Goal: Task Accomplishment & Management: Complete application form

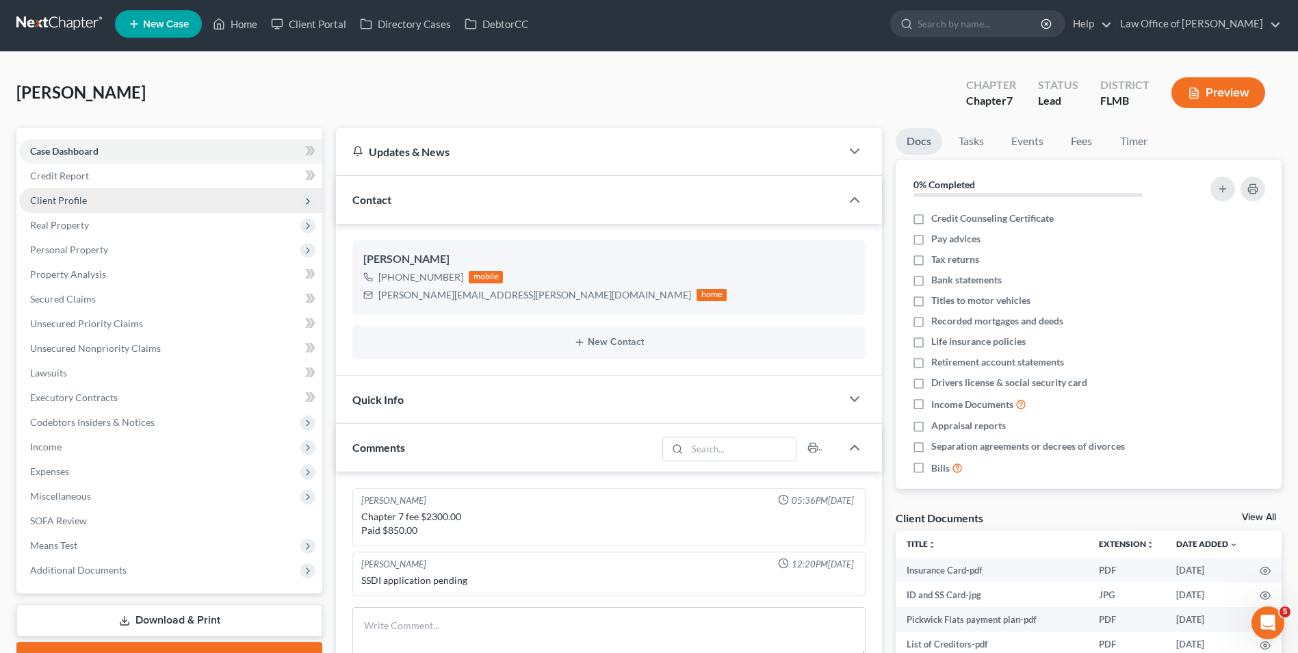
click at [101, 197] on span "Client Profile" at bounding box center [170, 200] width 303 height 25
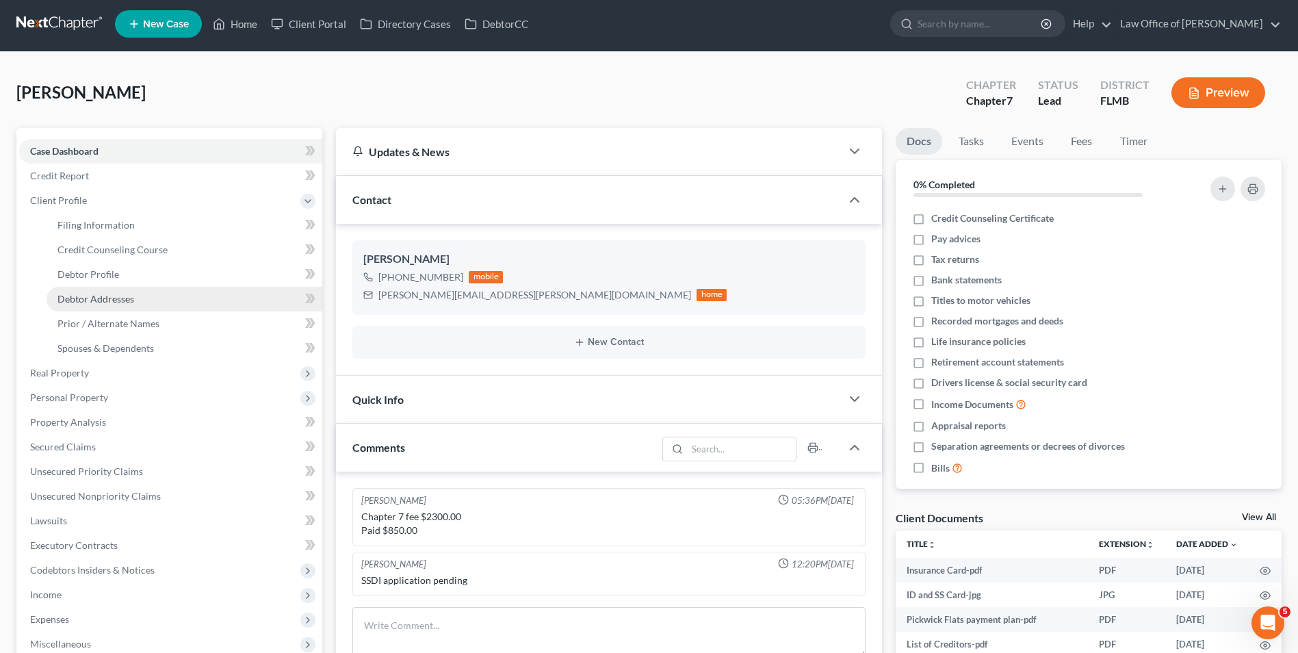
click at [140, 303] on link "Debtor Addresses" at bounding box center [185, 299] width 276 height 25
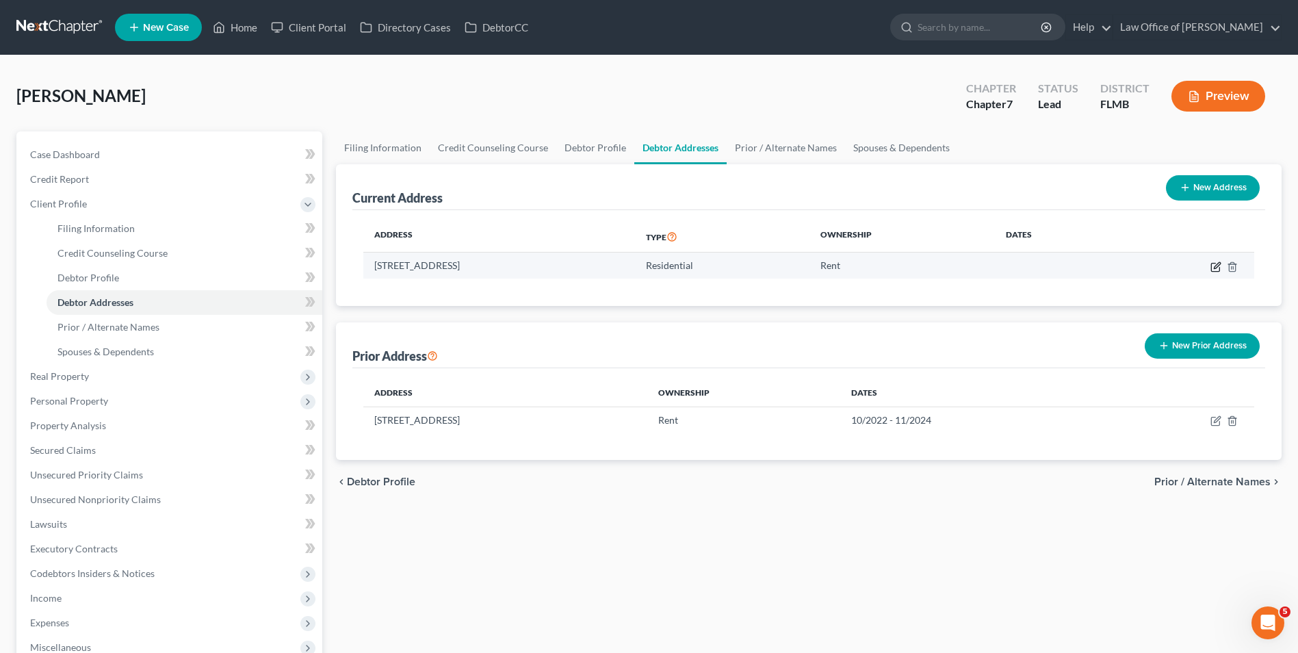
click at [1216, 266] on icon "button" at bounding box center [1216, 266] width 11 height 11
select select "9"
select select "0"
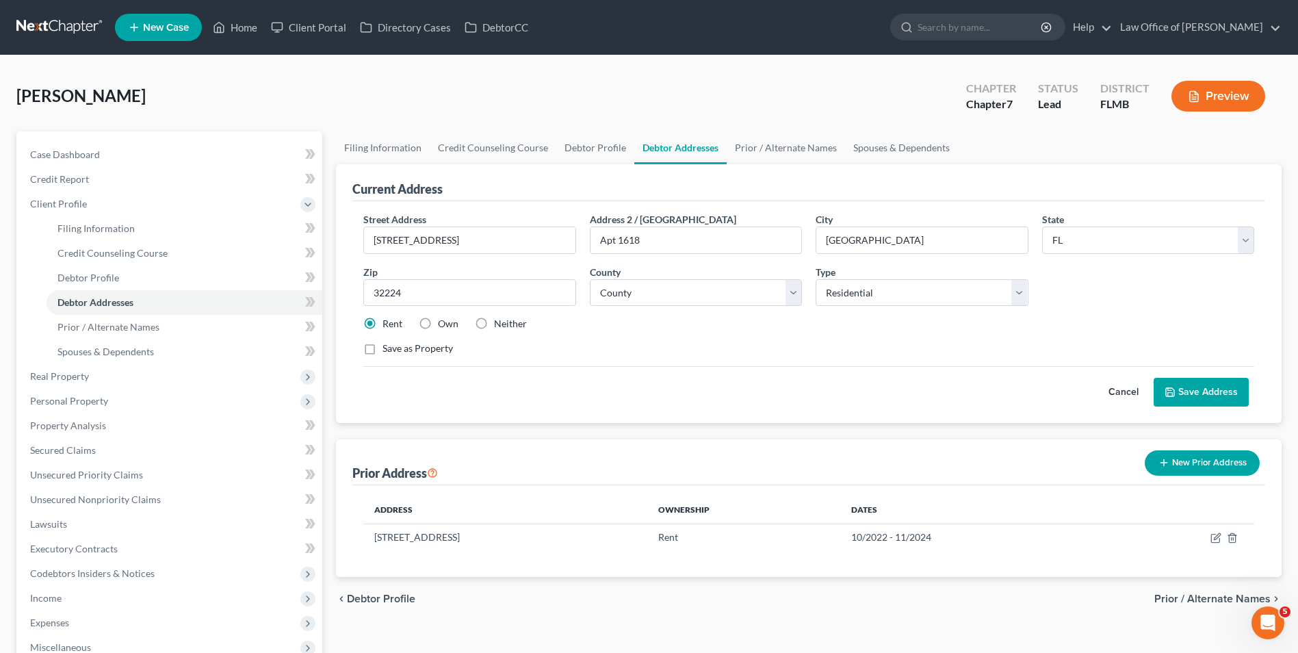
click at [1199, 387] on button "Save Address" at bounding box center [1201, 392] width 95 height 29
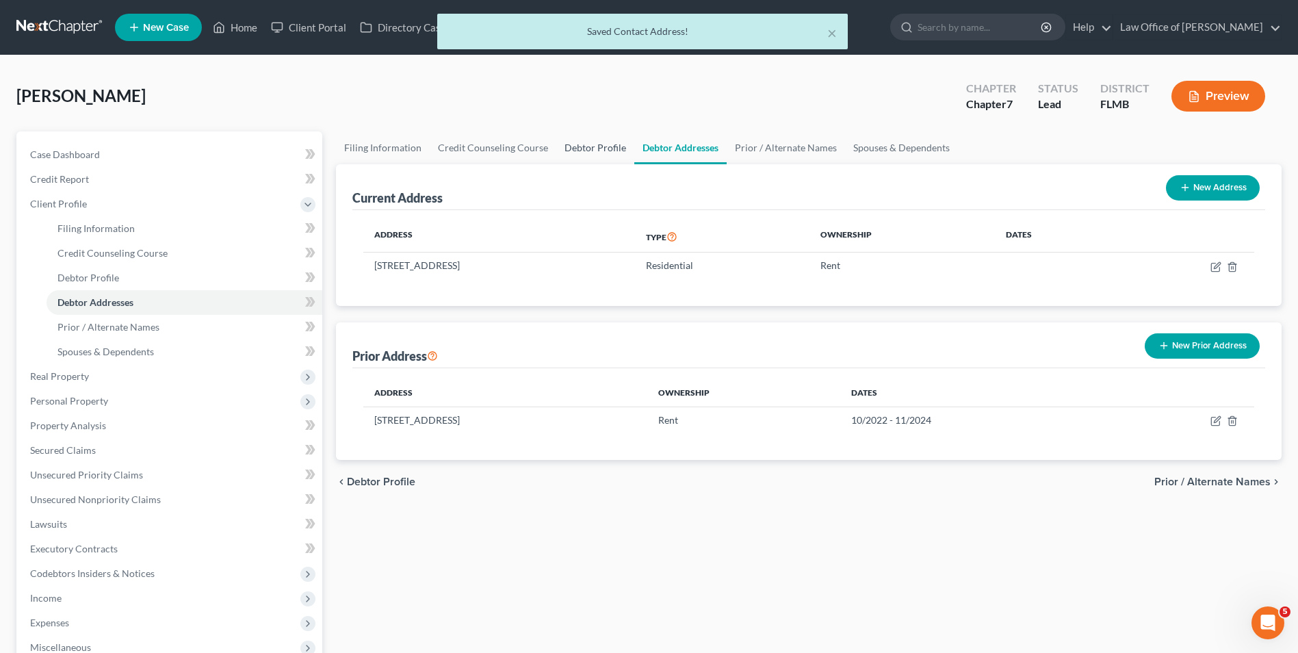
click at [580, 146] on link "Debtor Profile" at bounding box center [595, 147] width 78 height 33
select select "3"
select select "0"
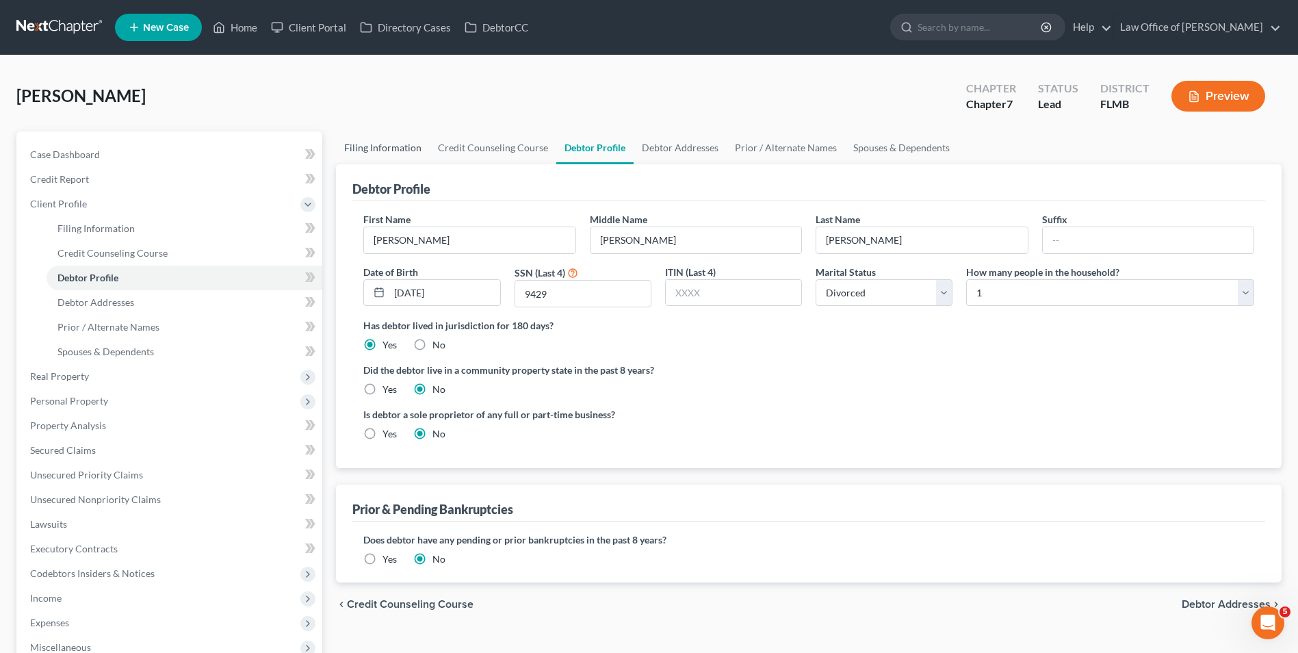
click at [392, 147] on link "Filing Information" at bounding box center [383, 147] width 94 height 33
select select "1"
select select "0"
select select "9"
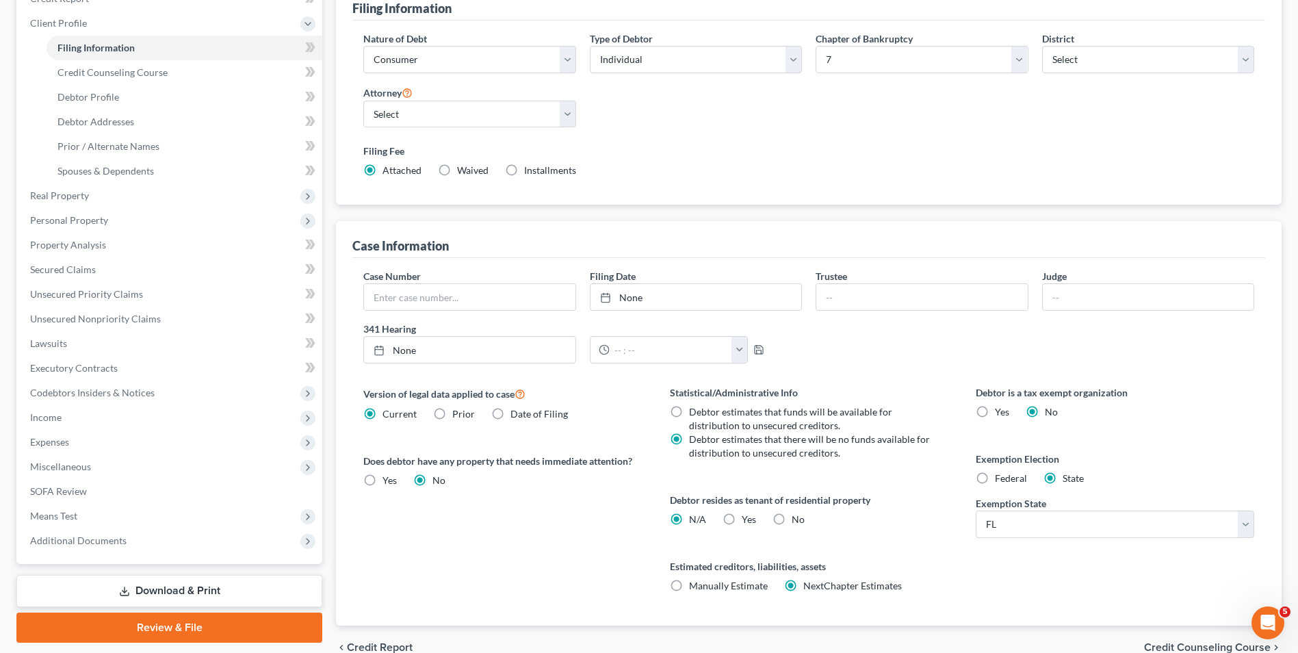
scroll to position [205, 0]
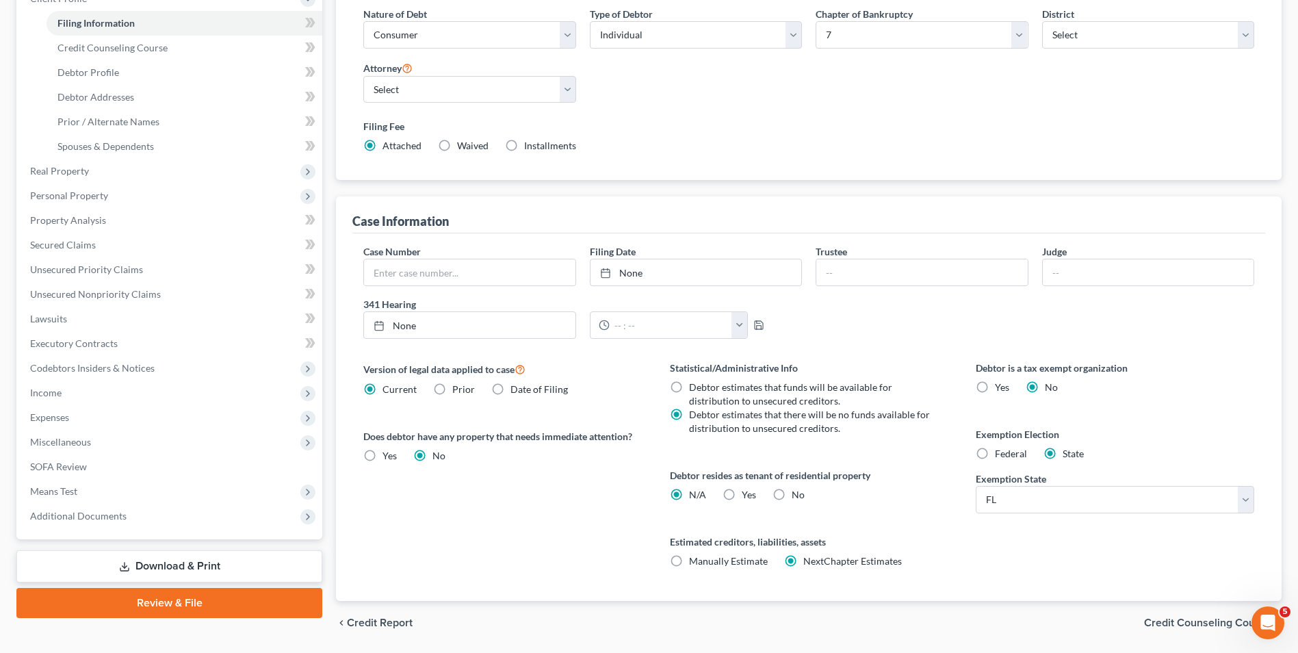
click at [742, 496] on label "Yes Yes" at bounding box center [749, 495] width 14 height 14
click at [747, 496] on input "Yes Yes" at bounding box center [751, 492] width 9 height 9
radio input "true"
radio input "false"
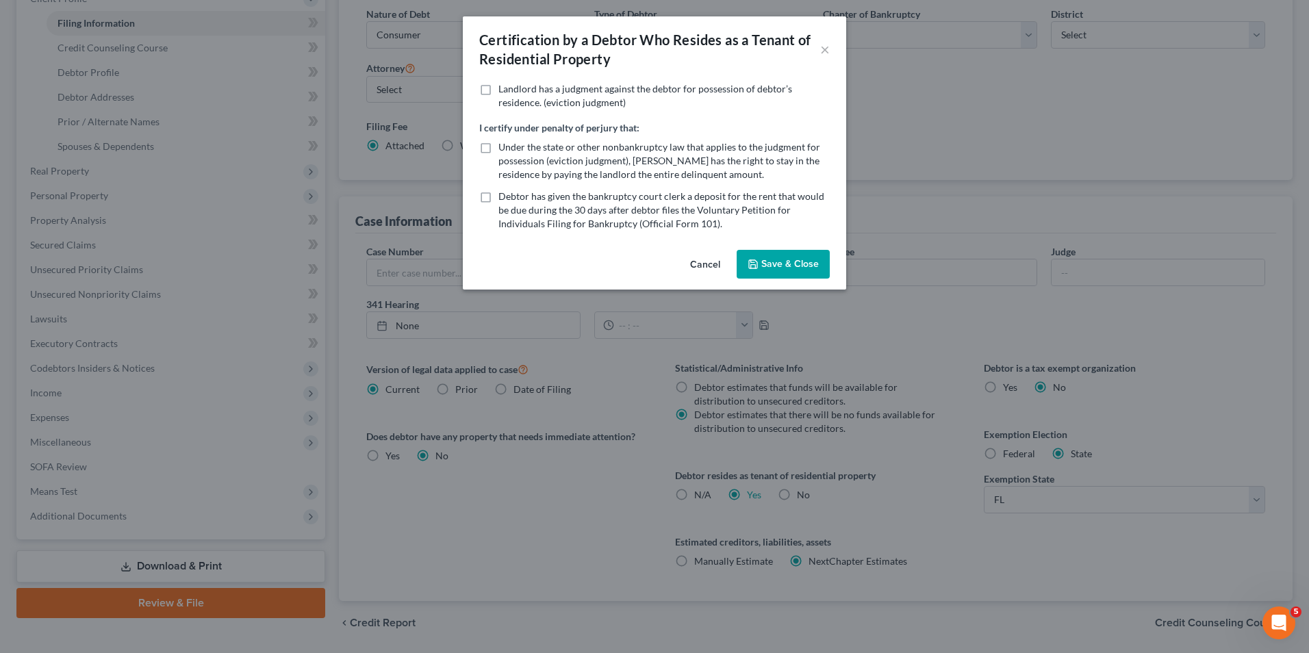
click at [787, 271] on button "Save & Close" at bounding box center [783, 264] width 93 height 29
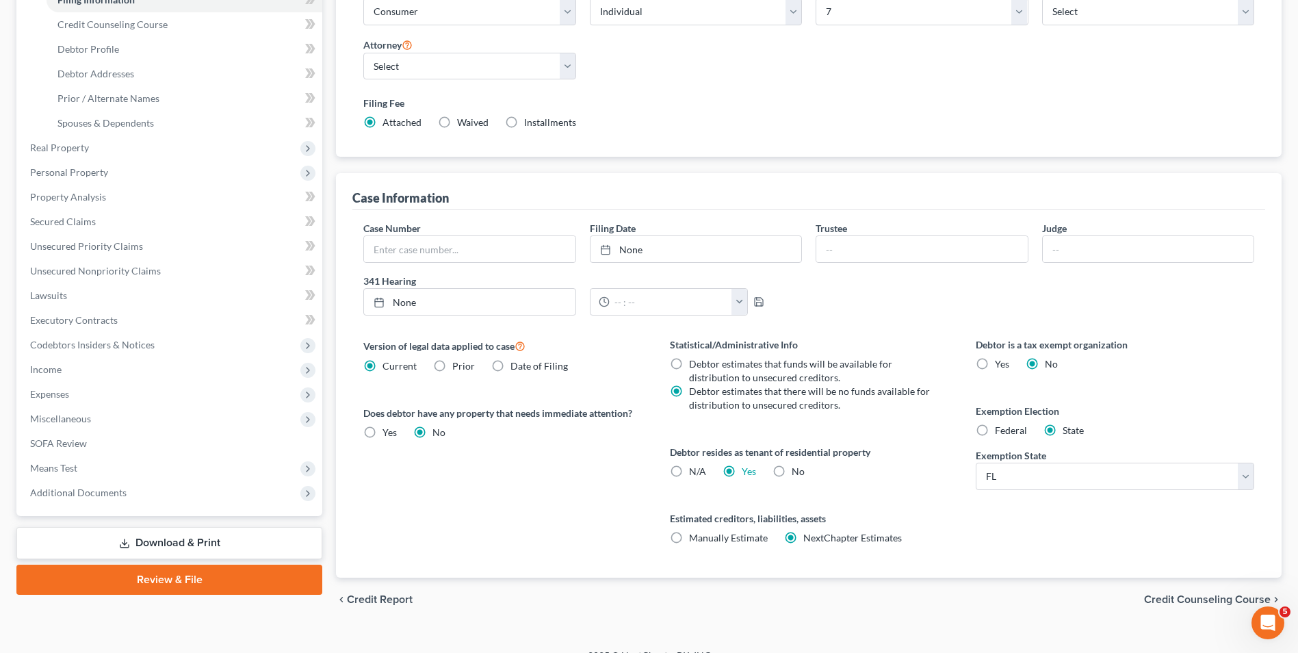
scroll to position [249, 0]
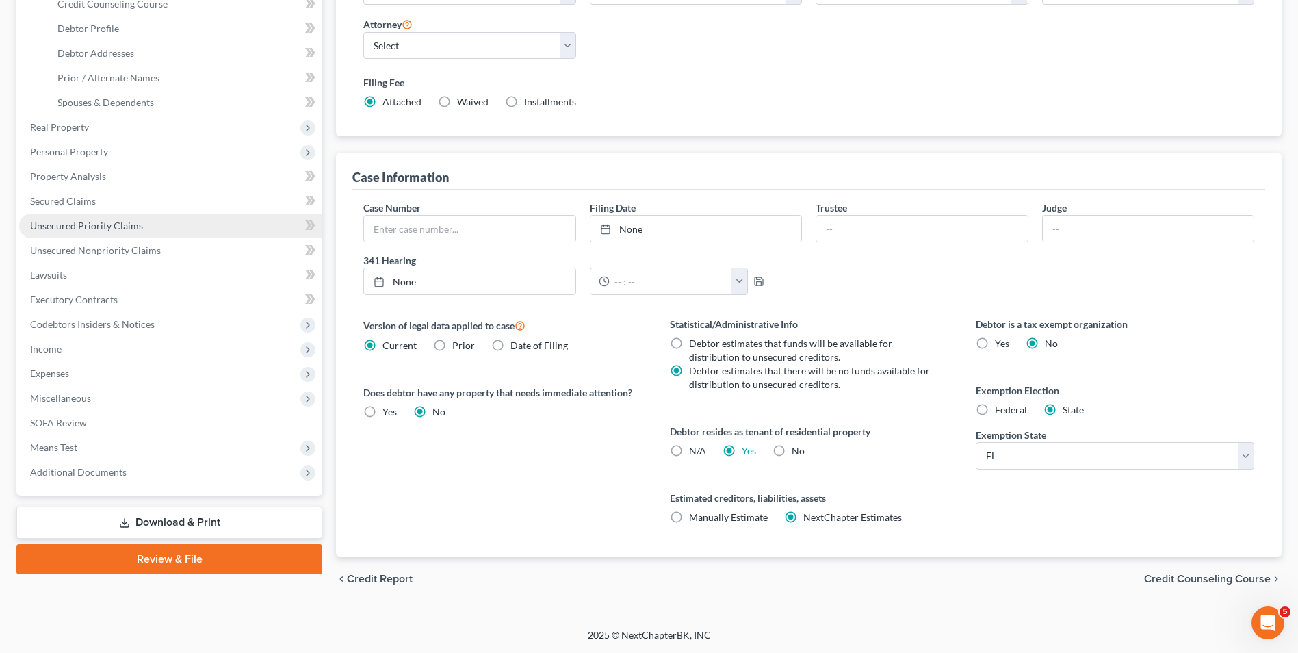
click at [120, 229] on span "Unsecured Priority Claims" at bounding box center [86, 226] width 113 height 12
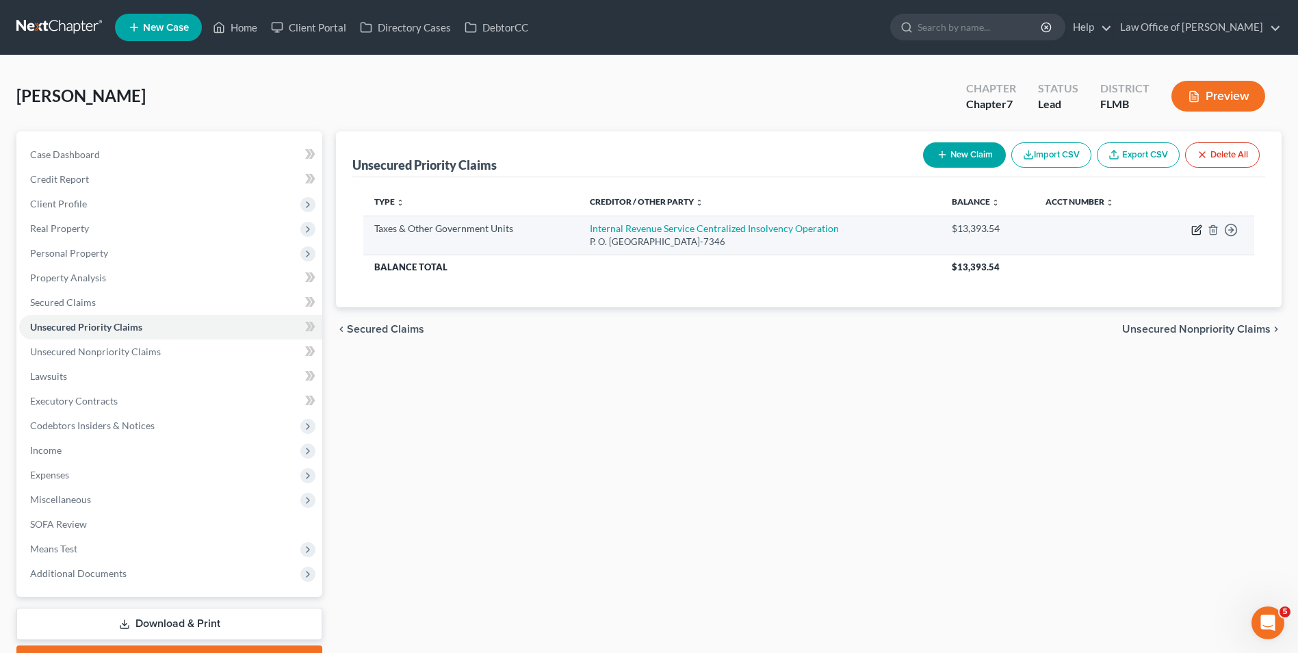
click at [1198, 228] on icon "button" at bounding box center [1198, 228] width 6 height 6
select select "0"
select select "39"
select select "0"
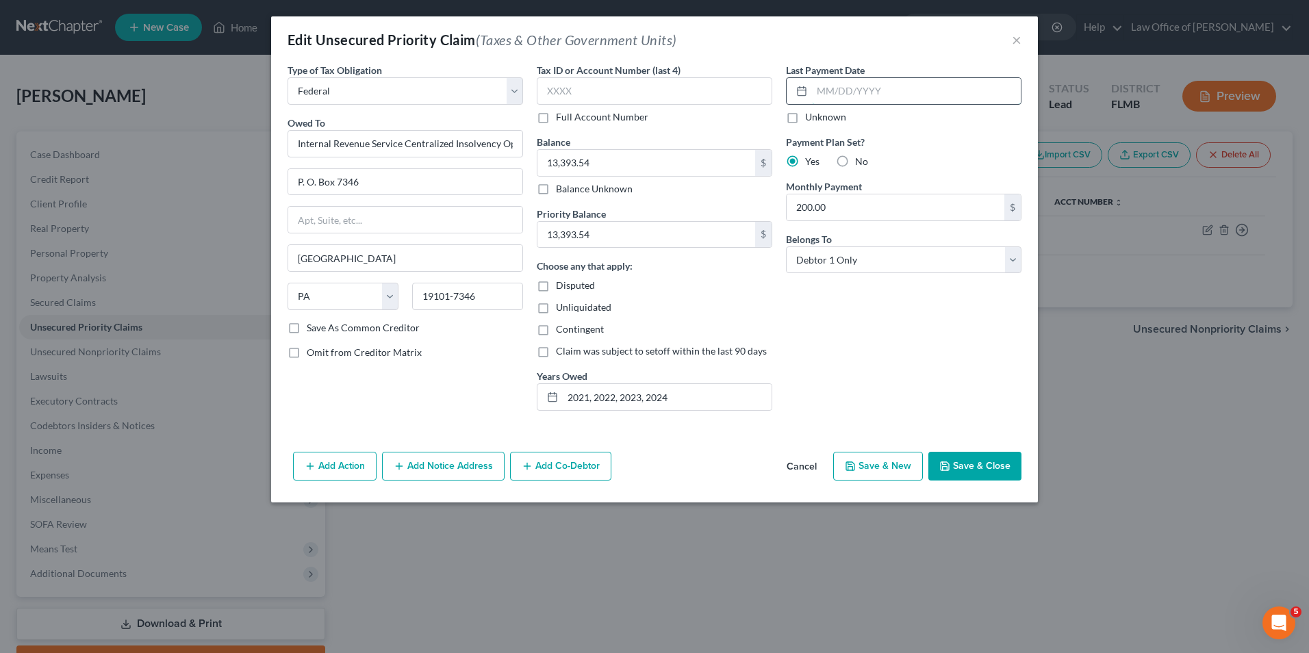
click at [867, 90] on input "text" at bounding box center [916, 91] width 209 height 26
type input "7"
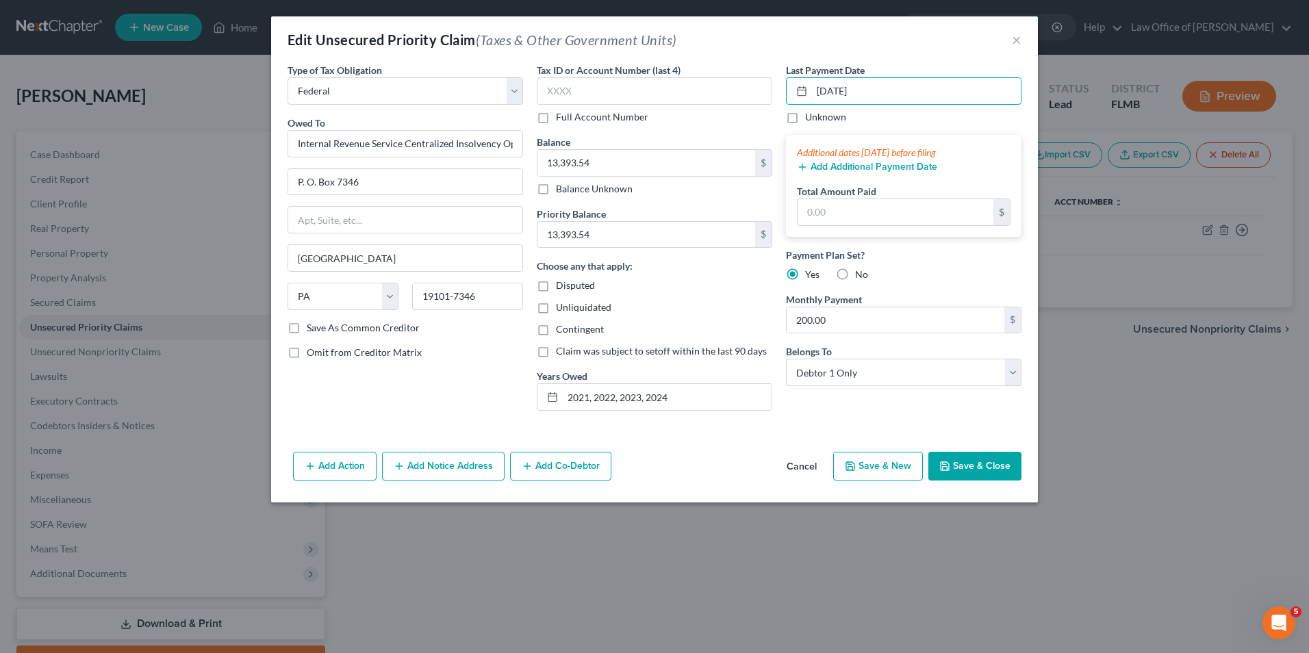
type input "[DATE]"
click at [884, 168] on button "Add Additional Payment Date" at bounding box center [867, 167] width 140 height 11
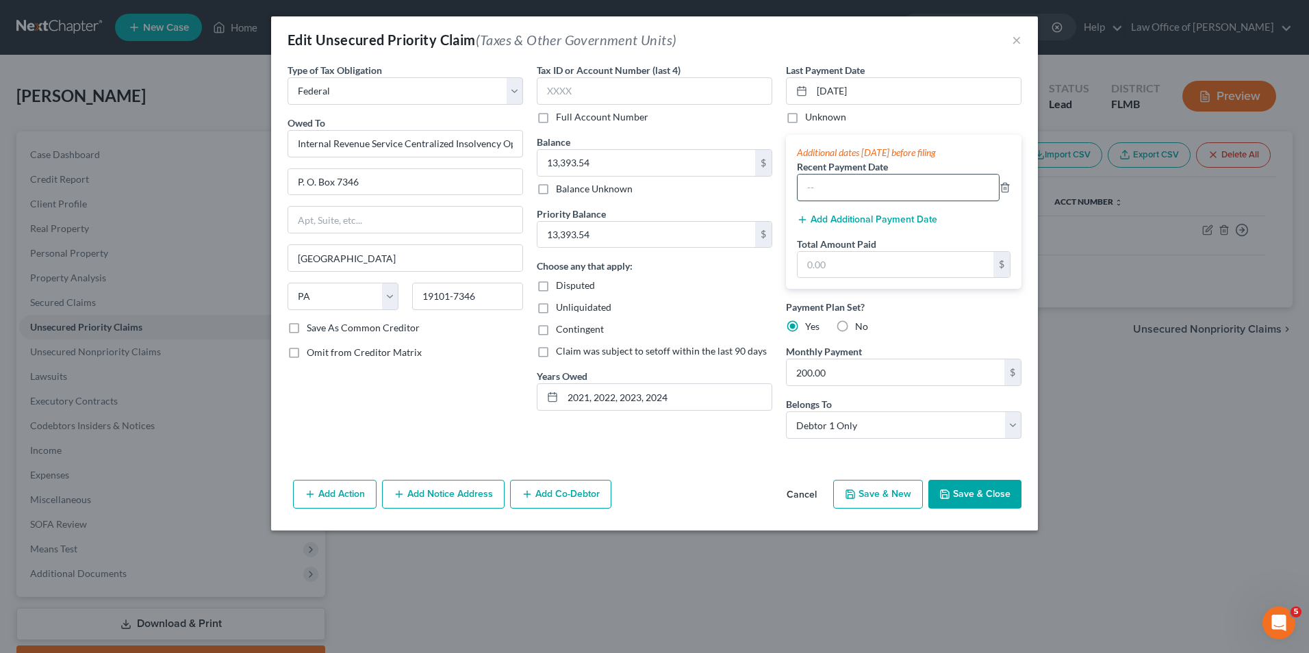
click at [875, 183] on input "text" at bounding box center [897, 188] width 201 height 26
type input "[DATE]"
click at [863, 214] on button "Add Additional Payment Date" at bounding box center [867, 219] width 140 height 11
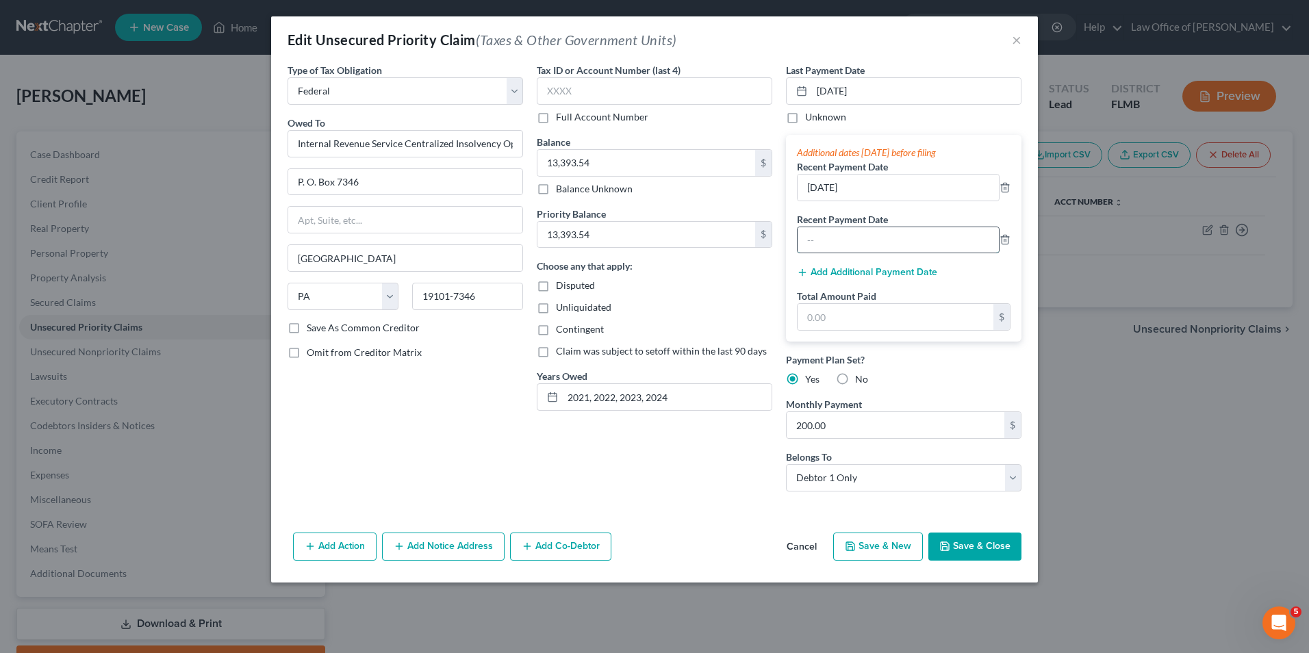
click at [845, 242] on input "text" at bounding box center [897, 240] width 201 height 26
type input "[DATE]"
click at [743, 455] on div "Tax ID or Account Number (last 4) Full Account Number Balance 13,393.54 $ Balan…" at bounding box center [654, 282] width 249 height 439
click at [880, 316] on input "text" at bounding box center [895, 317] width 196 height 26
type input "600"
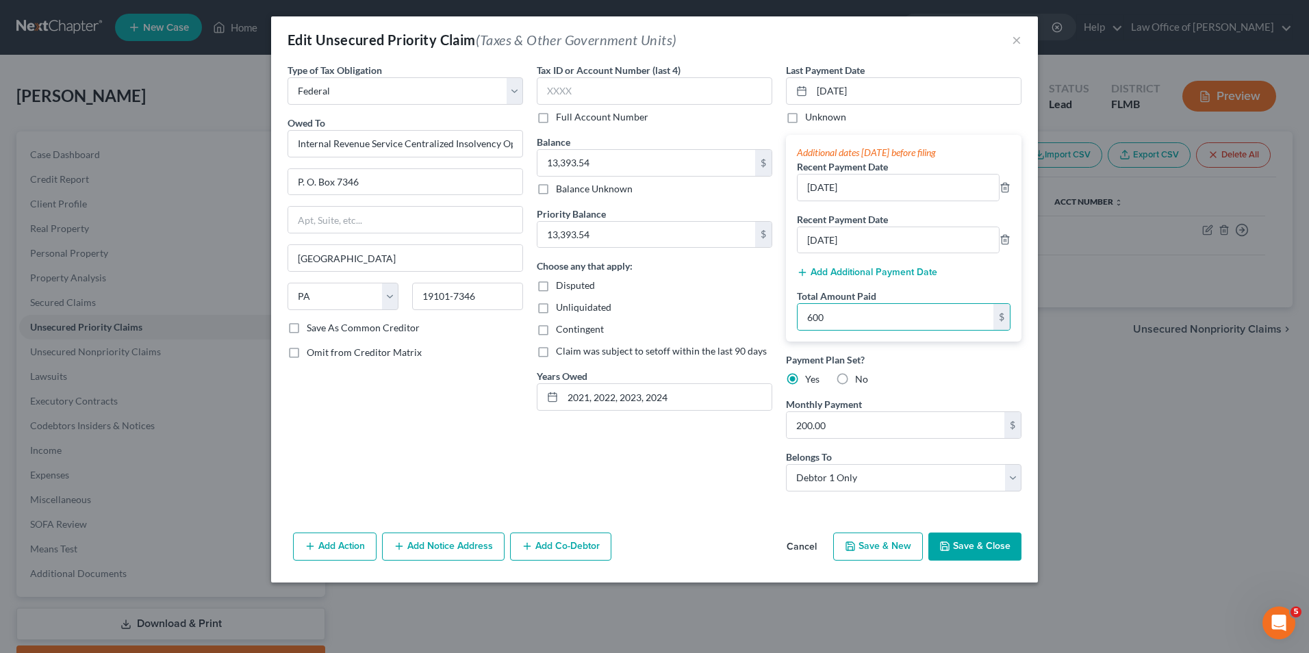
click at [961, 546] on button "Save & Close" at bounding box center [974, 547] width 93 height 29
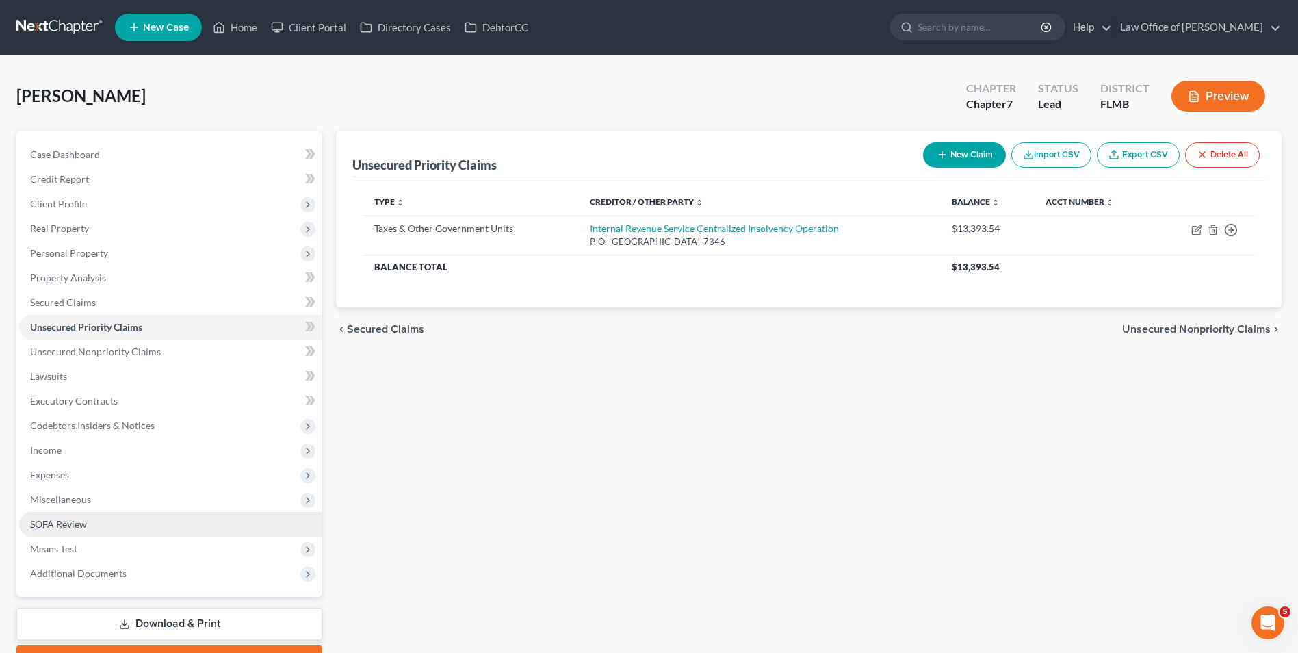
click at [92, 528] on link "SOFA Review" at bounding box center [170, 524] width 303 height 25
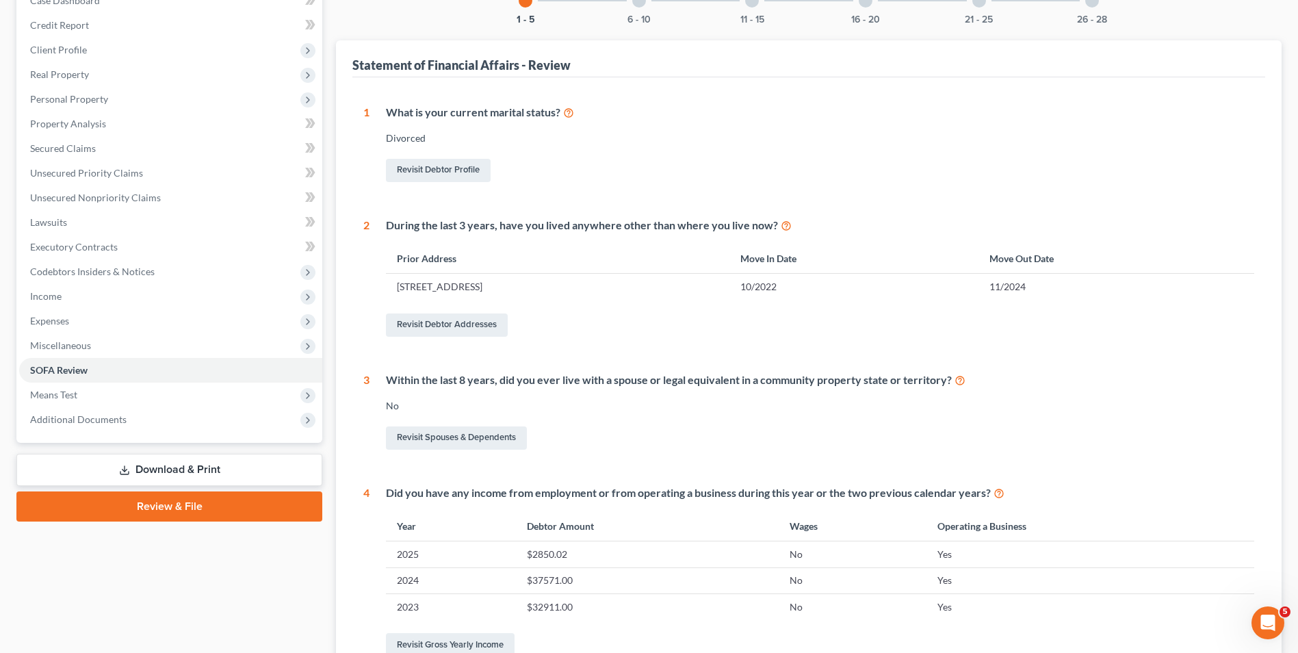
scroll to position [68, 0]
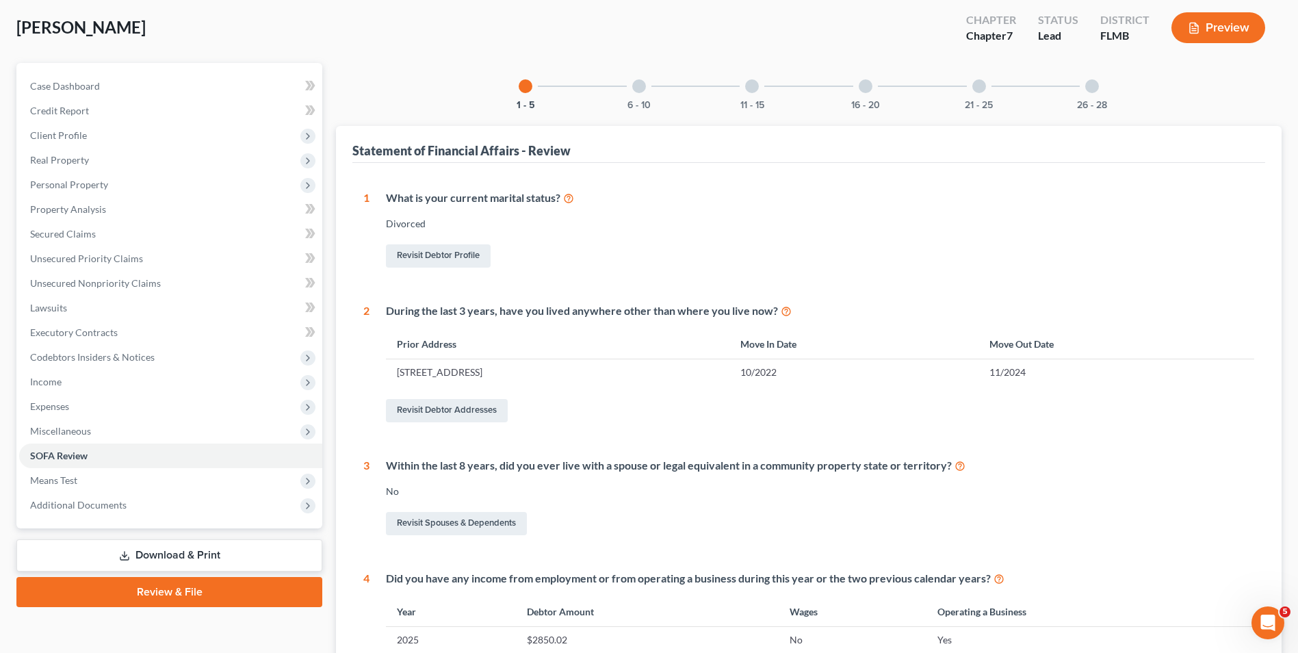
click at [865, 88] on div at bounding box center [866, 86] width 14 height 14
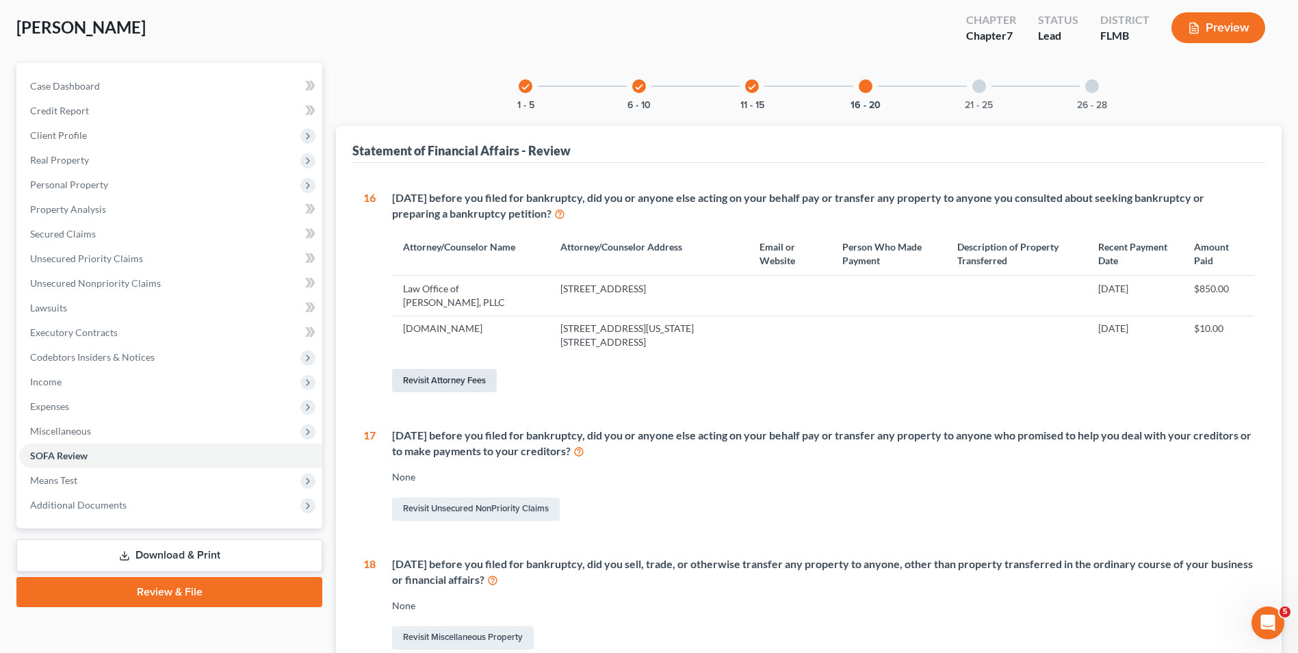
click at [450, 384] on link "Revisit Attorney Fees" at bounding box center [444, 380] width 105 height 23
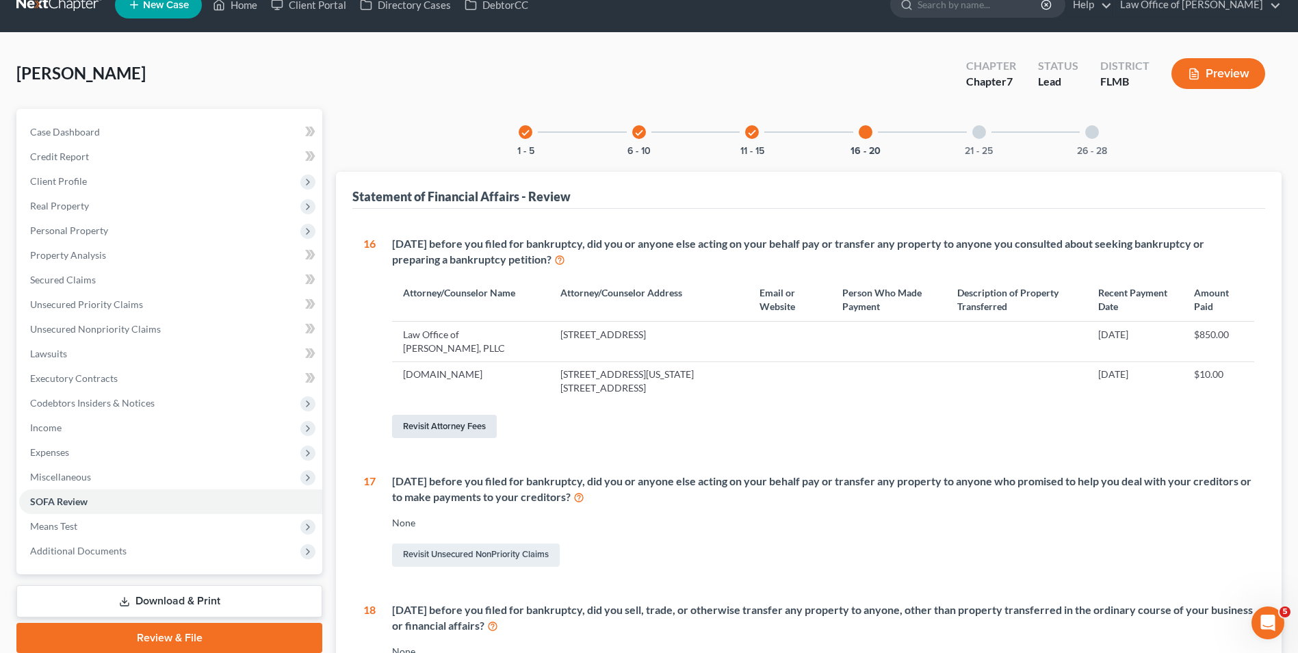
select select "0"
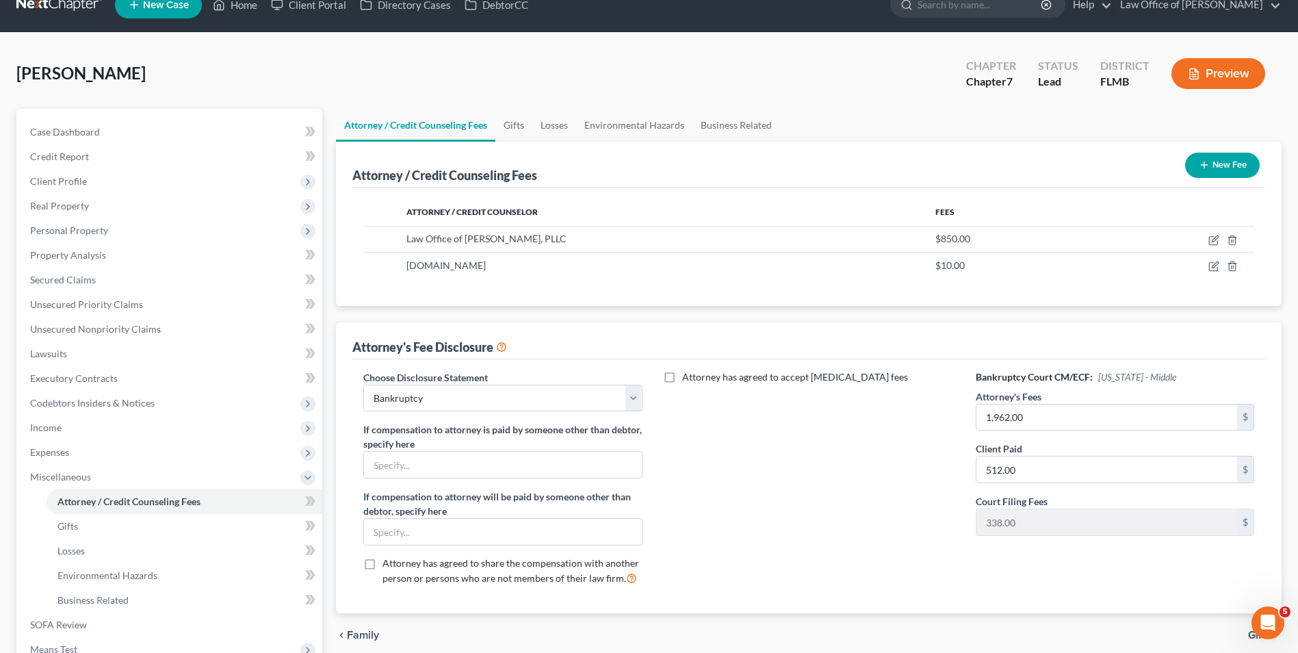
scroll to position [0, 0]
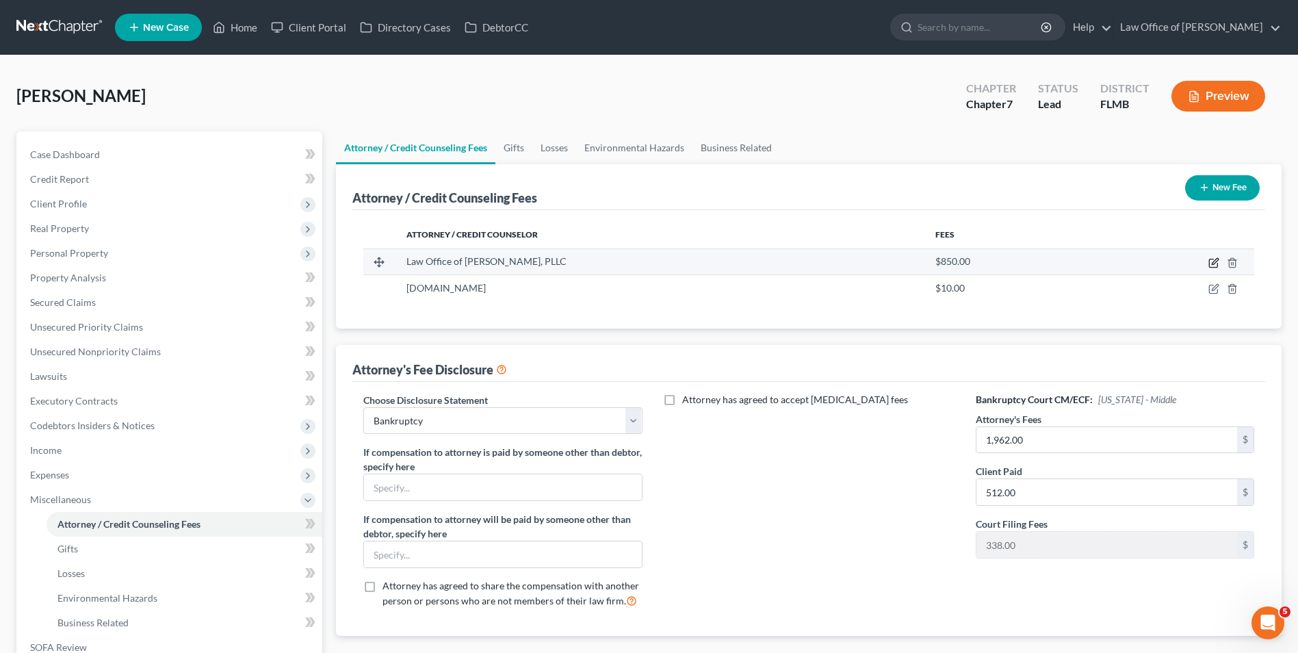
click at [1212, 264] on icon "button" at bounding box center [1214, 262] width 11 height 11
select select "9"
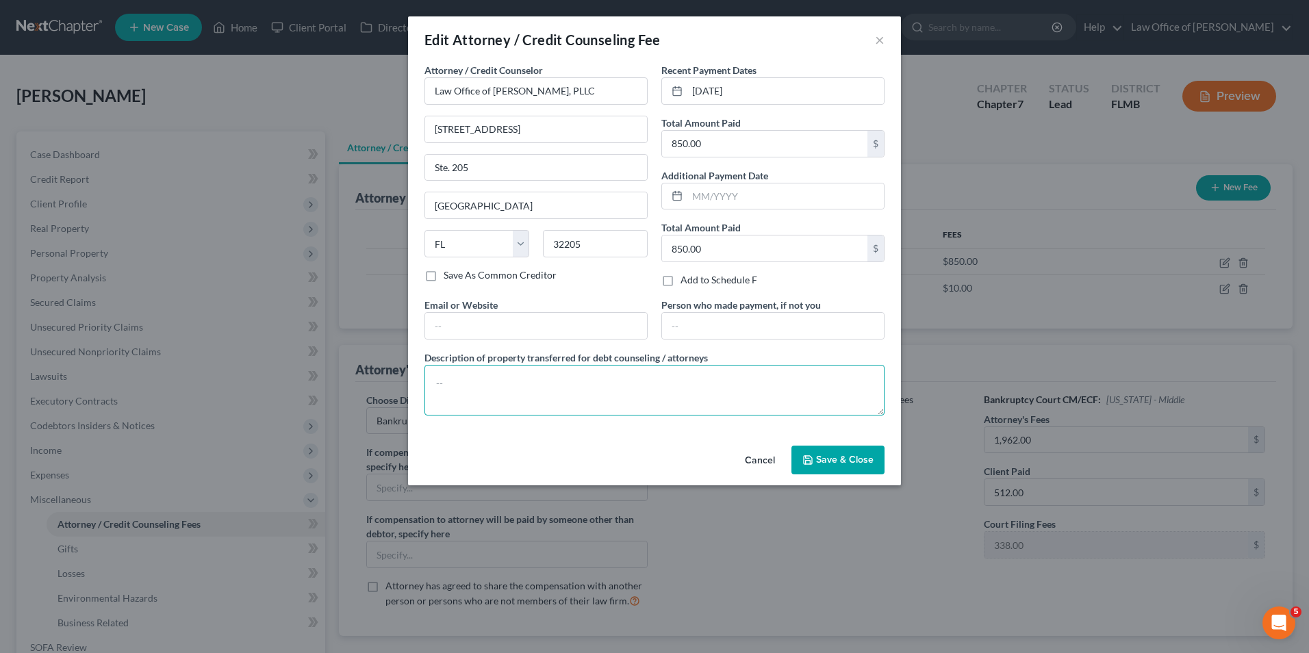
click at [609, 387] on textarea at bounding box center [654, 390] width 460 height 51
type textarea "[MEDICAL_DATA] agreement"
click at [813, 455] on icon "button" at bounding box center [807, 460] width 11 height 11
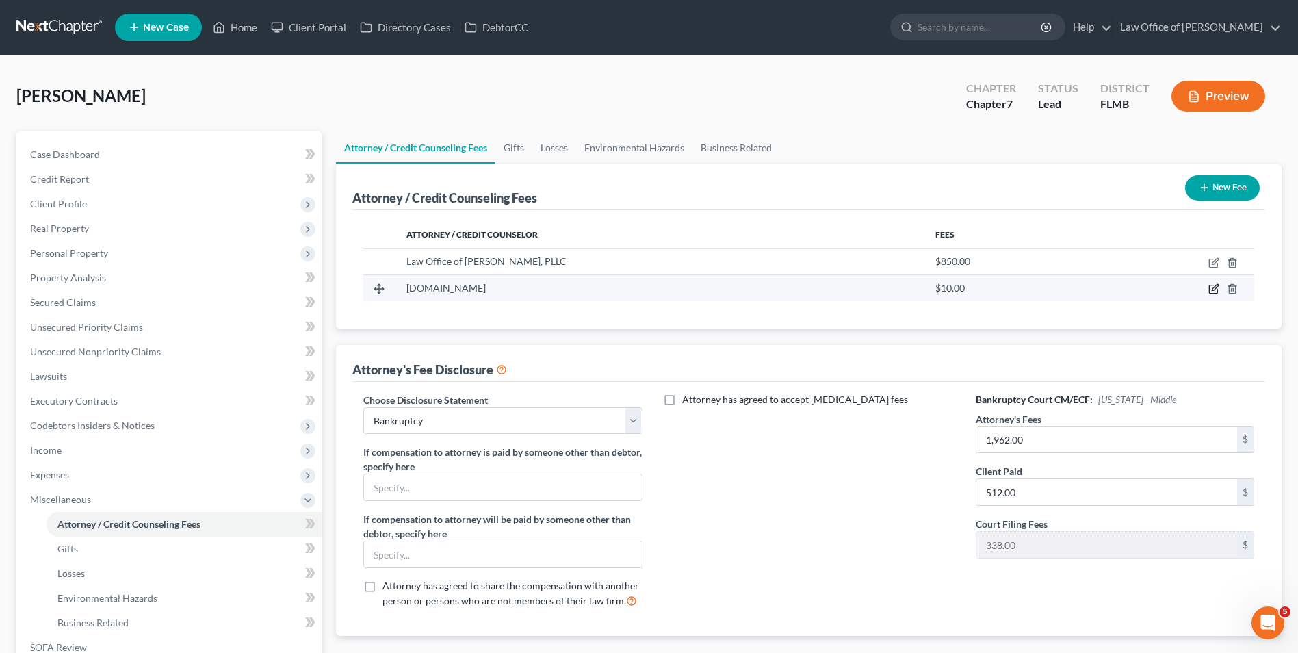
click at [1214, 290] on icon "button" at bounding box center [1214, 288] width 11 height 11
select select "23"
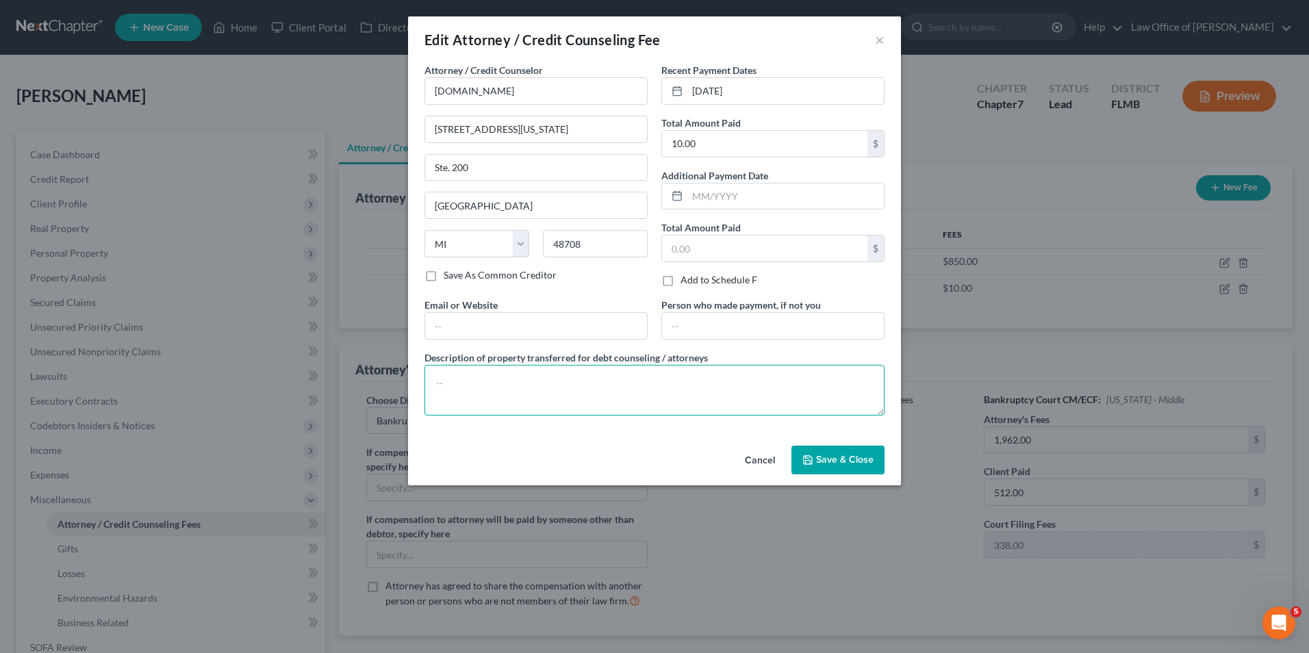
click at [580, 382] on textarea at bounding box center [654, 390] width 460 height 51
type textarea "Credit counseling"
click at [823, 459] on span "Save & Close" at bounding box center [844, 460] width 57 height 12
